Goal: Navigation & Orientation: Find specific page/section

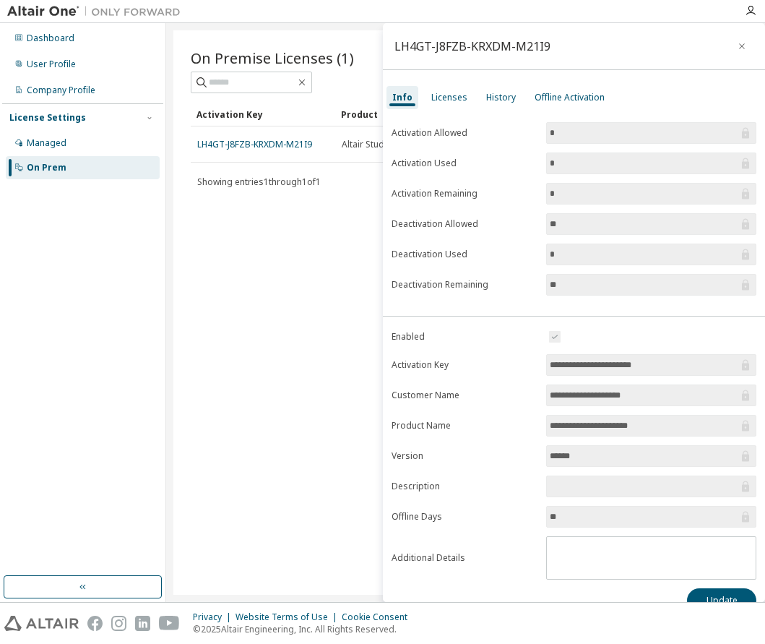
click at [213, 343] on div "On Premise Licenses (1) Clear Load Save Save As Field Operator Value Select fil…" at bounding box center [465, 312] width 585 height 564
click at [60, 141] on div "Managed" at bounding box center [47, 143] width 40 height 12
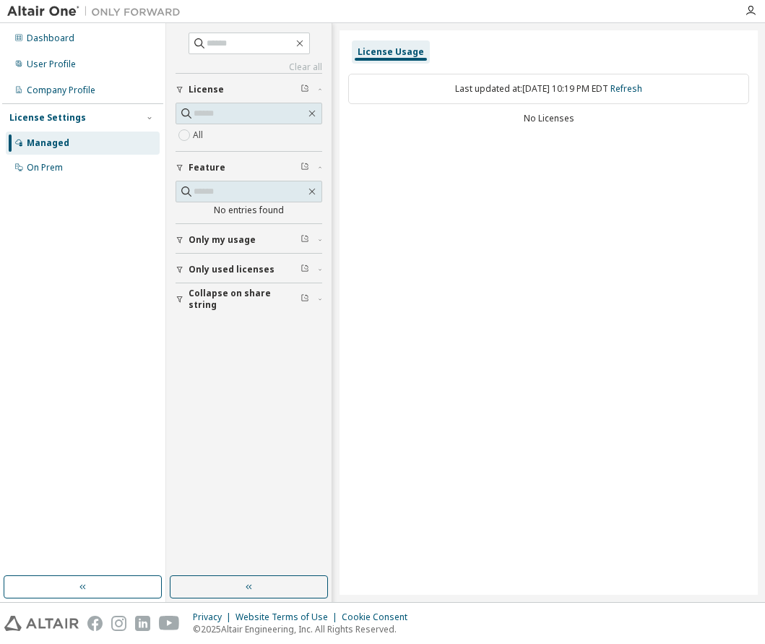
click at [233, 239] on span "Only my usage" at bounding box center [222, 240] width 67 height 12
click at [220, 320] on button "Only used licenses" at bounding box center [249, 312] width 147 height 32
click at [205, 88] on span "License" at bounding box center [206, 90] width 35 height 12
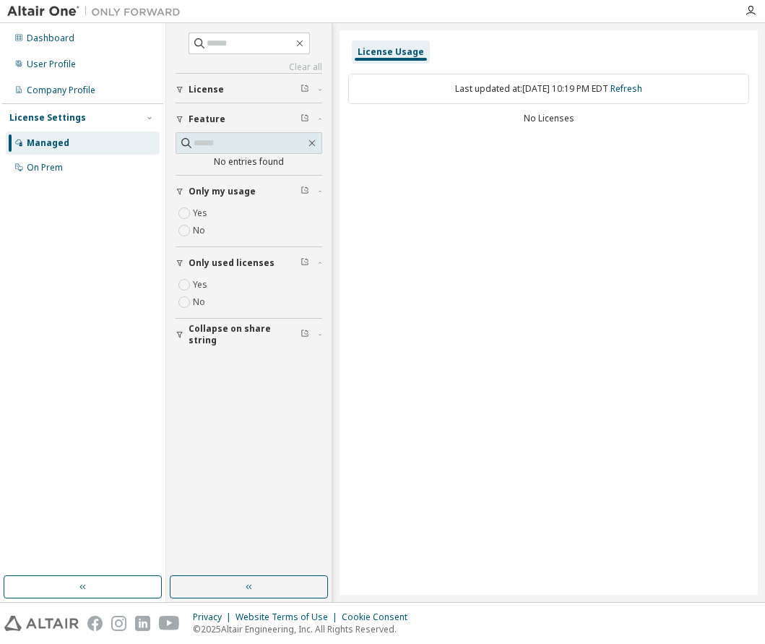
click at [205, 88] on span "License" at bounding box center [206, 90] width 35 height 12
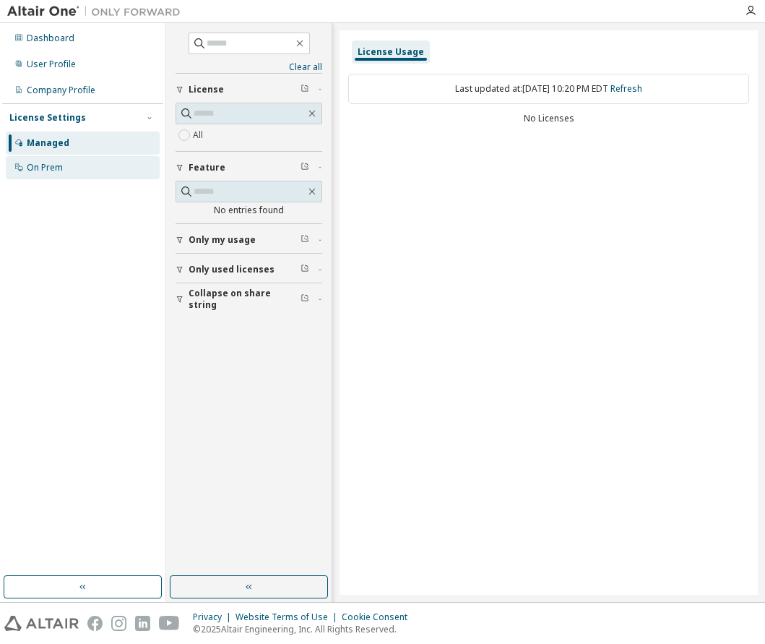
click at [40, 171] on div "On Prem" at bounding box center [45, 168] width 36 height 12
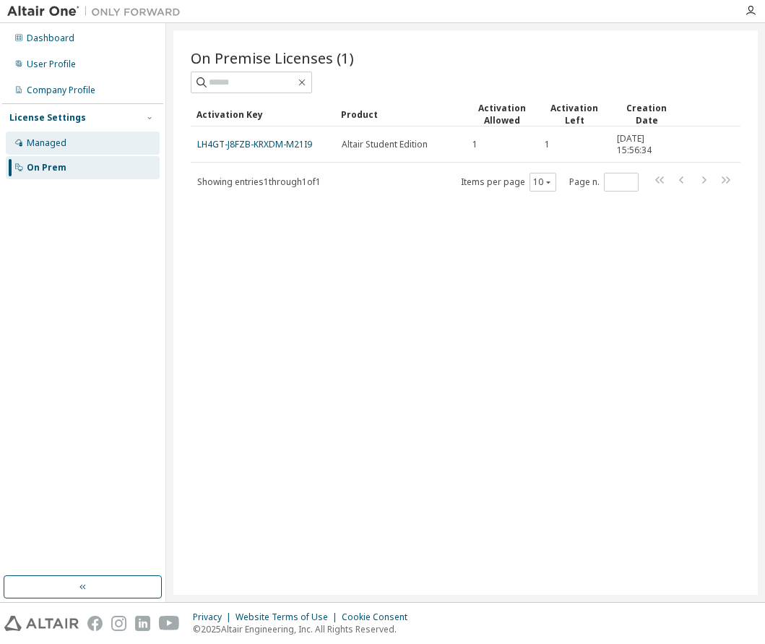
click at [48, 141] on div "Managed" at bounding box center [47, 143] width 40 height 12
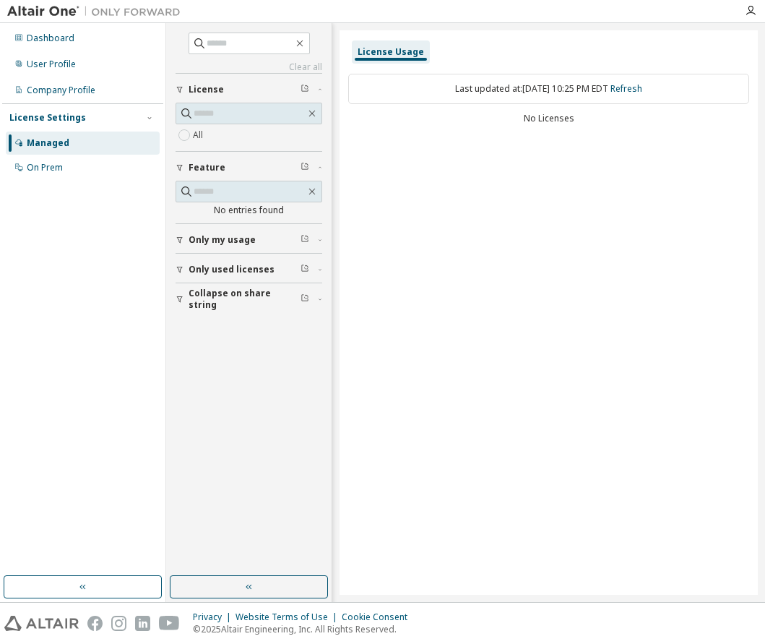
click at [227, 241] on span "Only my usage" at bounding box center [222, 240] width 67 height 12
click at [224, 311] on span "Only used licenses" at bounding box center [232, 312] width 86 height 12
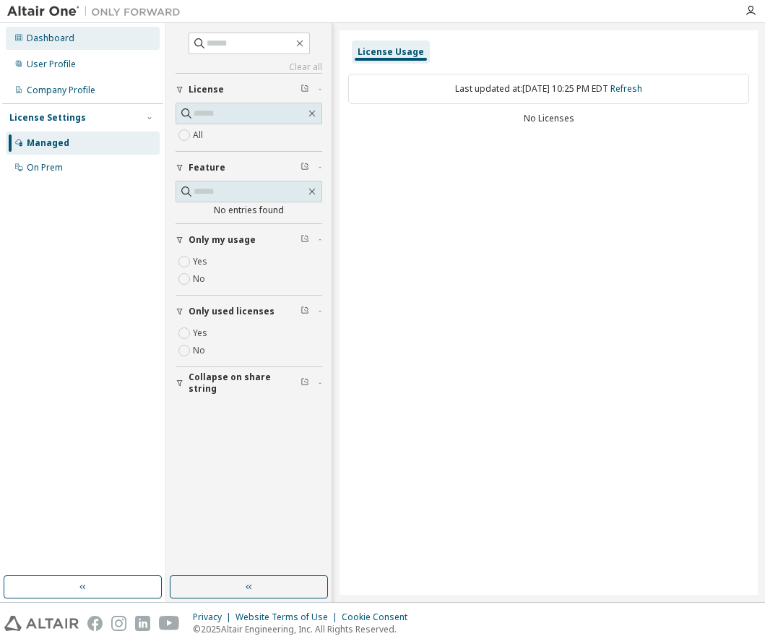
click at [78, 34] on div "Dashboard" at bounding box center [83, 38] width 154 height 23
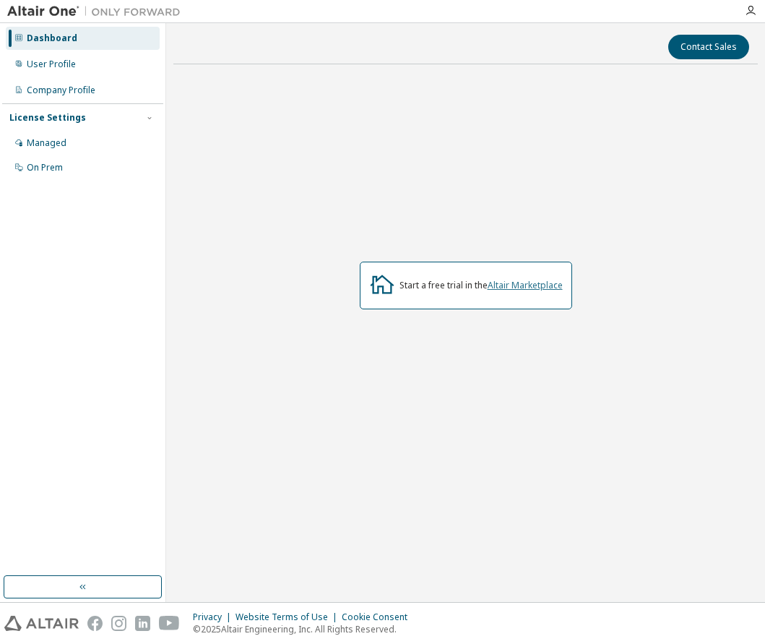
click at [502, 286] on link "Altair Marketplace" at bounding box center [525, 285] width 75 height 12
click at [57, 59] on div "User Profile" at bounding box center [51, 65] width 49 height 12
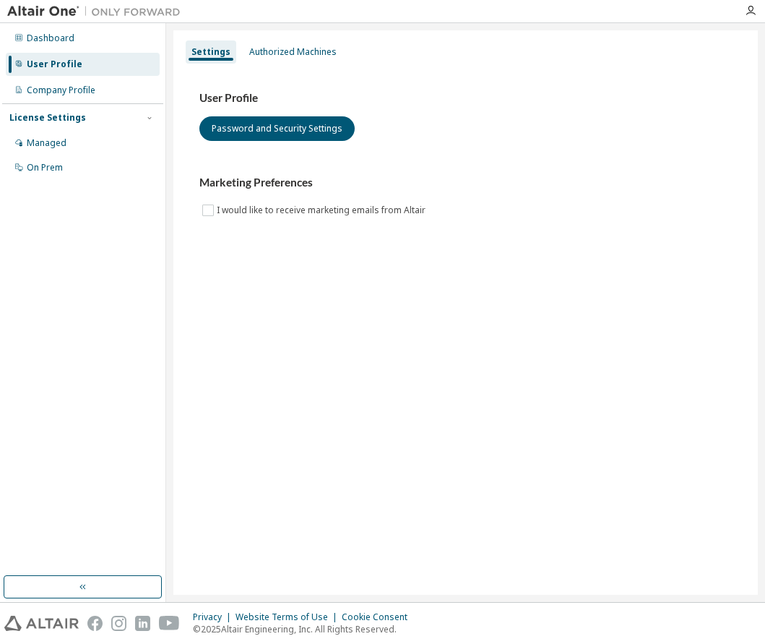
click at [63, 76] on div "Dashboard User Profile Company Profile License Settings Managed On Prem" at bounding box center [82, 102] width 161 height 155
click at [62, 90] on div "Company Profile" at bounding box center [61, 91] width 69 height 12
